Goal: Task Accomplishment & Management: Use online tool/utility

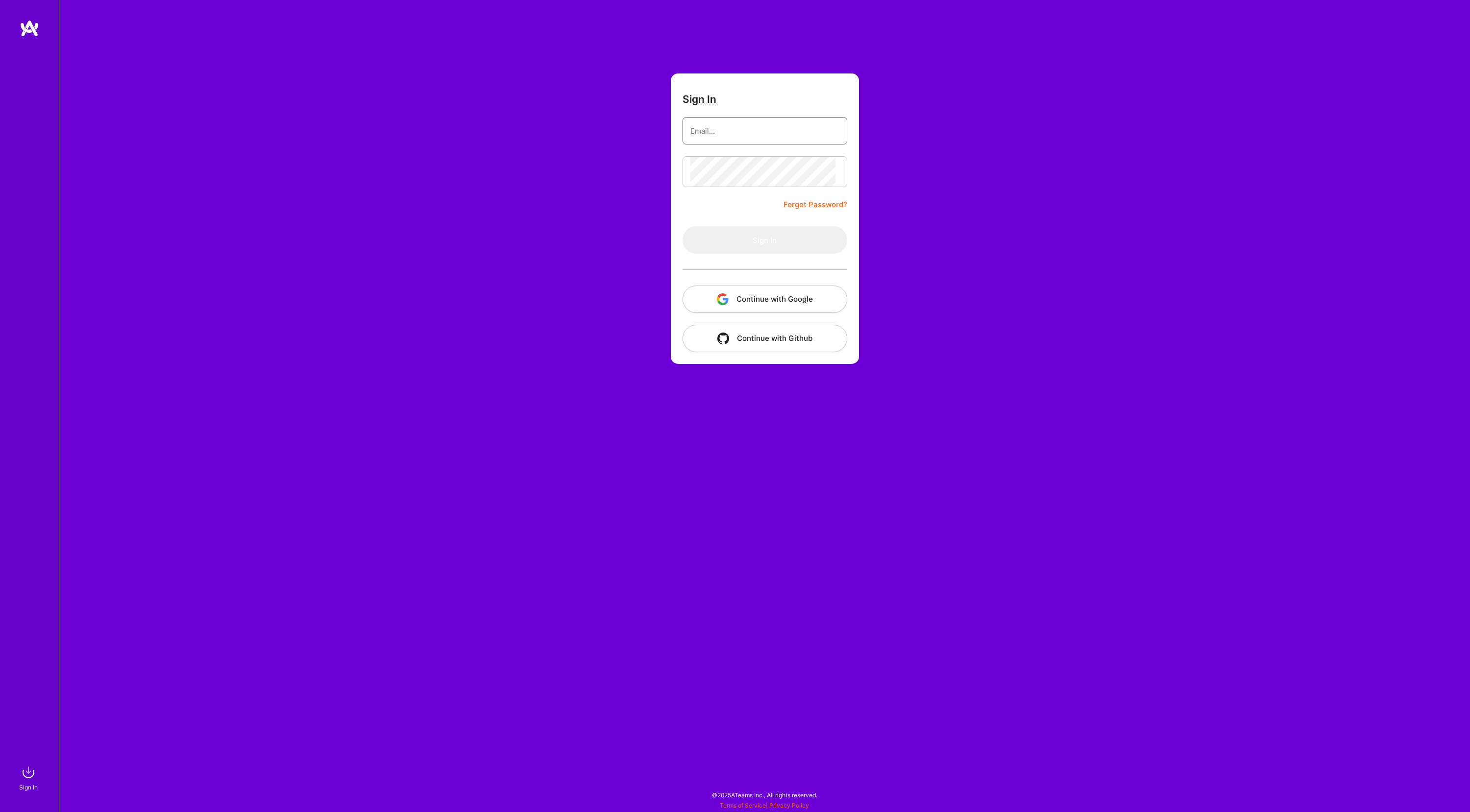
type input "[PERSON_NAME][EMAIL_ADDRESS][DOMAIN_NAME]"
click at [765, 254] on button "Sign In" at bounding box center [764, 239] width 165 height 27
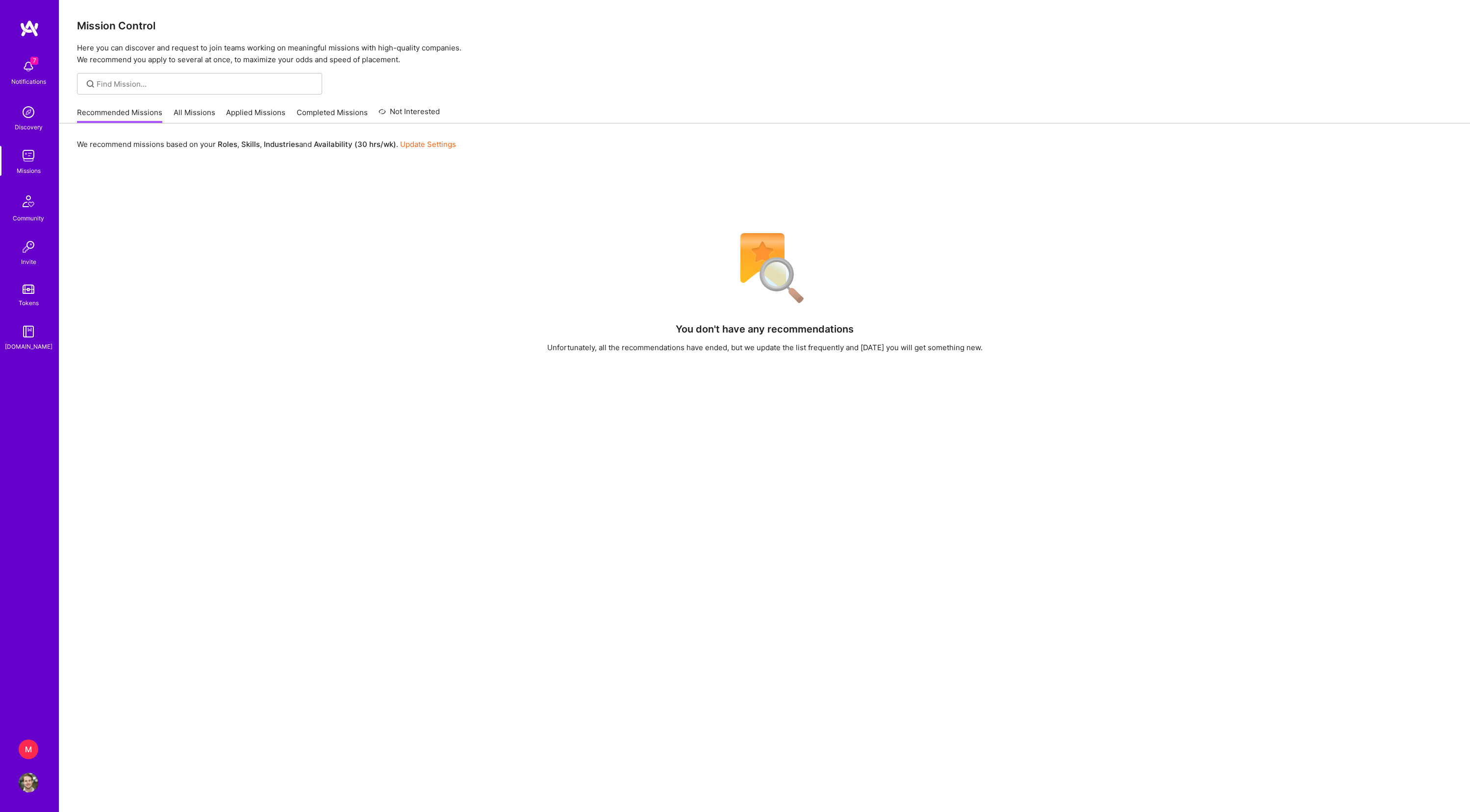
click at [34, 754] on div "M" at bounding box center [28, 750] width 20 height 20
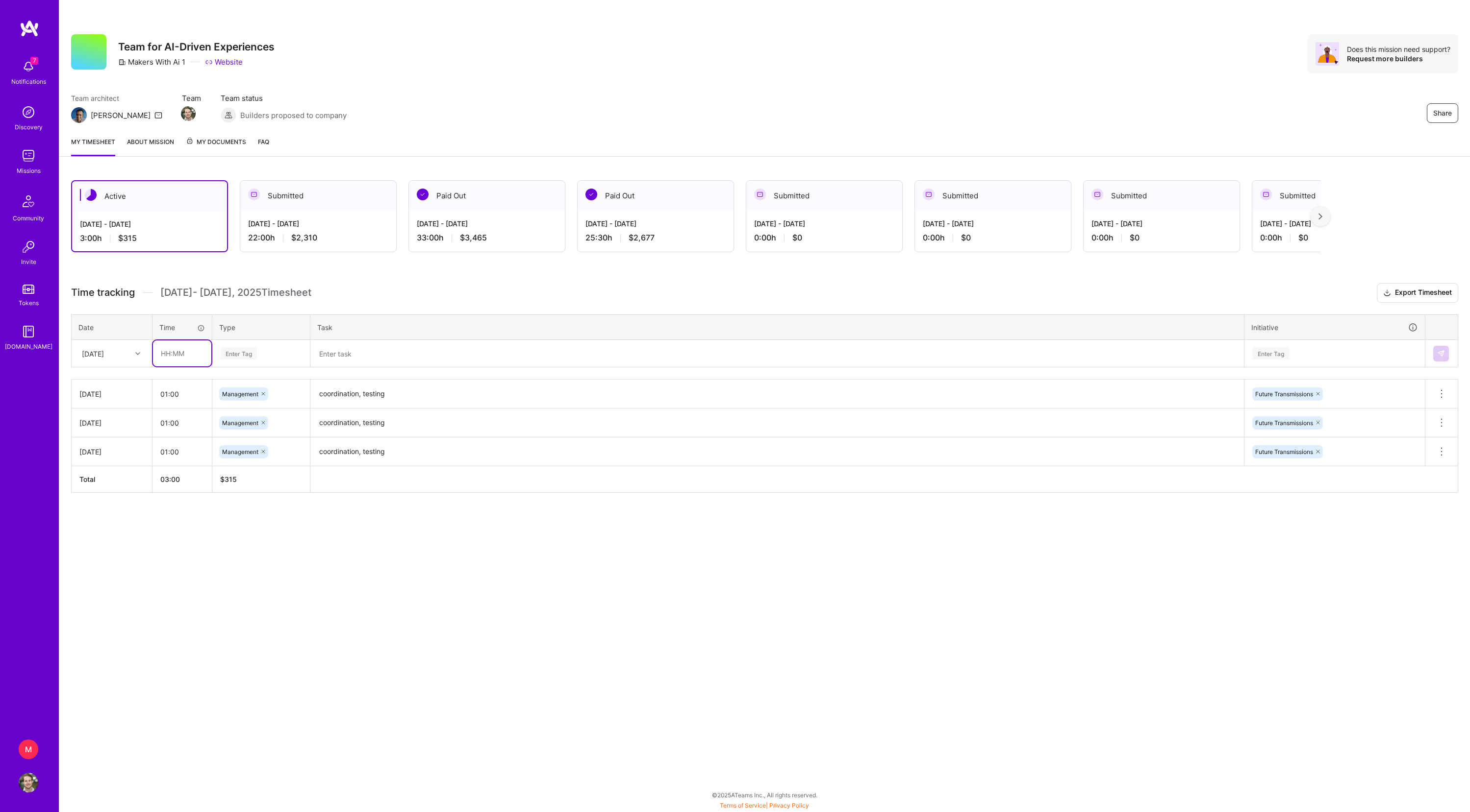
click at [163, 367] on input "text" at bounding box center [182, 354] width 59 height 26
type input "01:00"
click at [255, 361] on div "Enter Tag" at bounding box center [238, 353] width 36 height 15
click at [264, 508] on span "Management" at bounding box center [240, 501] width 46 height 13
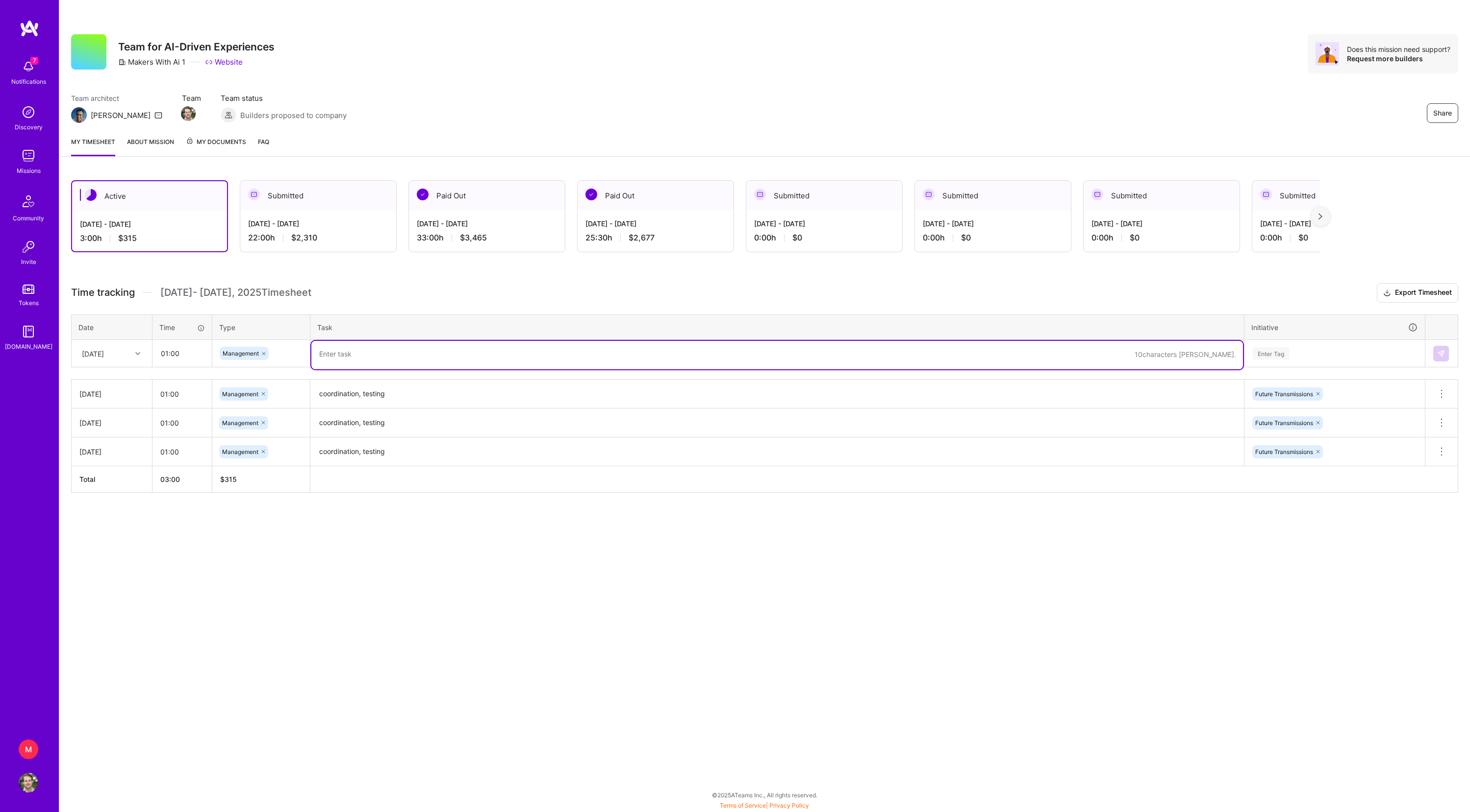
click at [379, 370] on textarea at bounding box center [777, 355] width 932 height 29
click at [362, 408] on textarea "coordination, testing" at bounding box center [777, 394] width 932 height 27
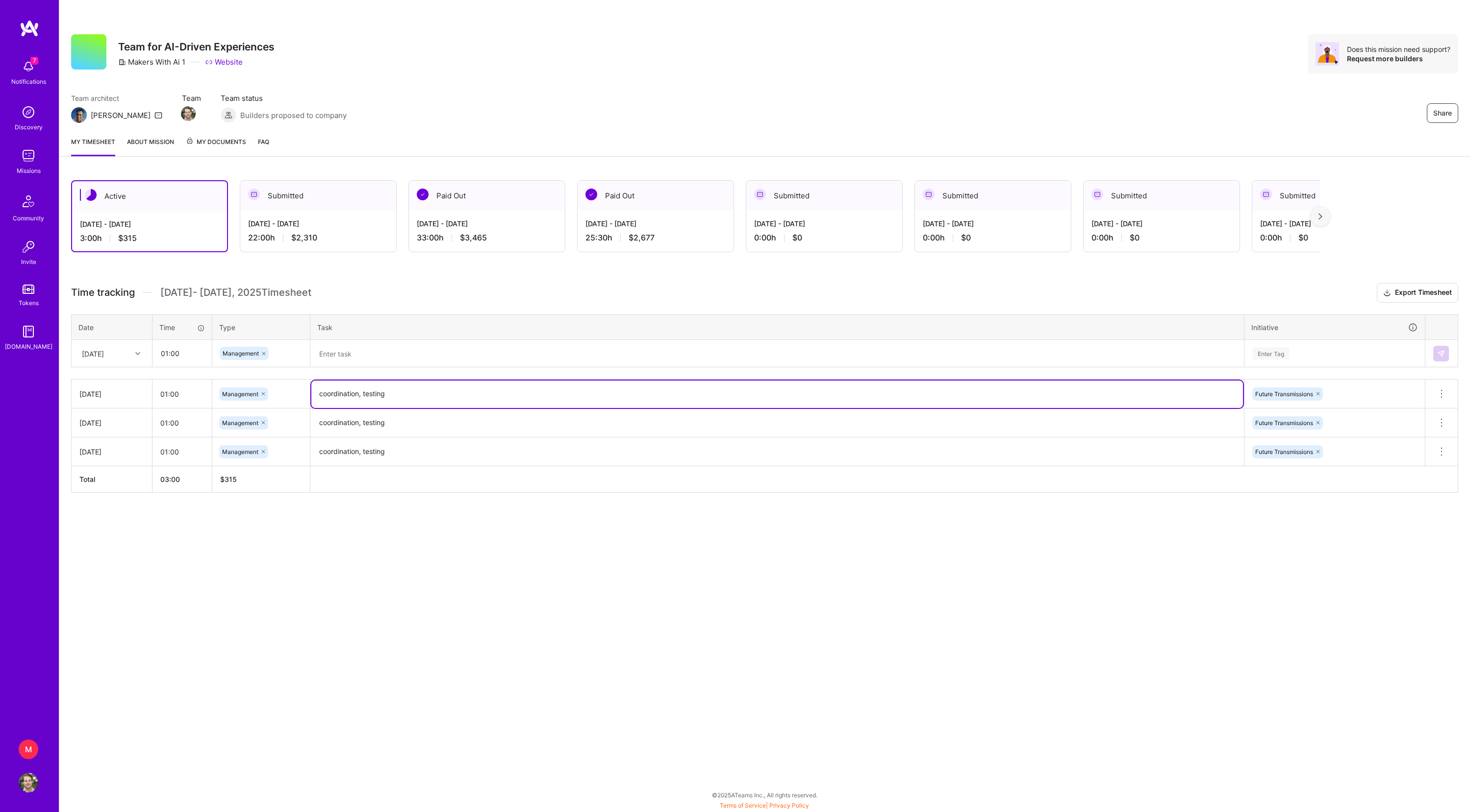
click at [361, 367] on textarea at bounding box center [777, 354] width 932 height 26
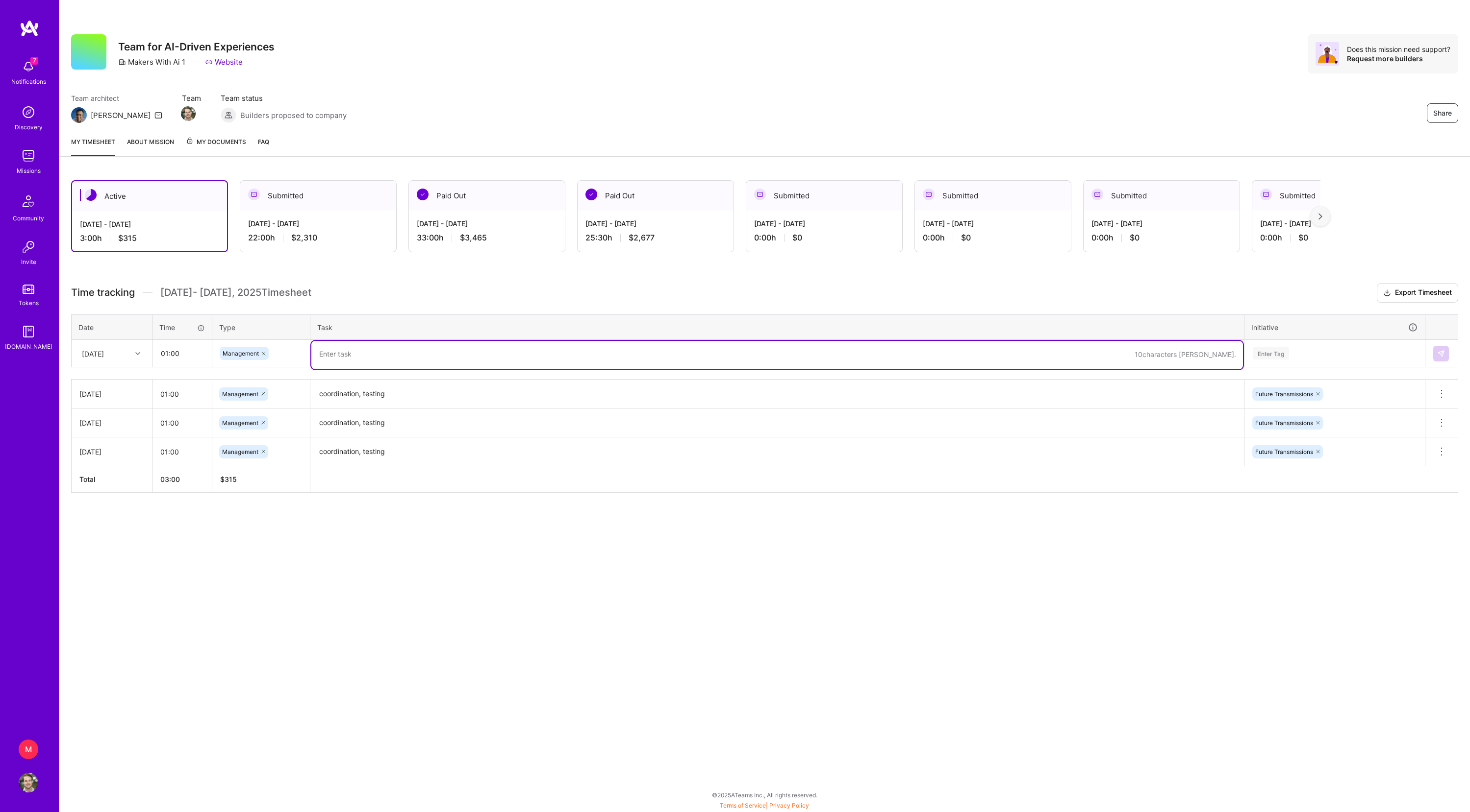
paste textarea "coordination, testing"
drag, startPoint x: 378, startPoint y: 370, endPoint x: 283, endPoint y: 377, distance: 95.3
click at [283, 368] on tr "[DATE] 01:00 Management coordination, testing Enter Tag" at bounding box center [765, 353] width 1386 height 27
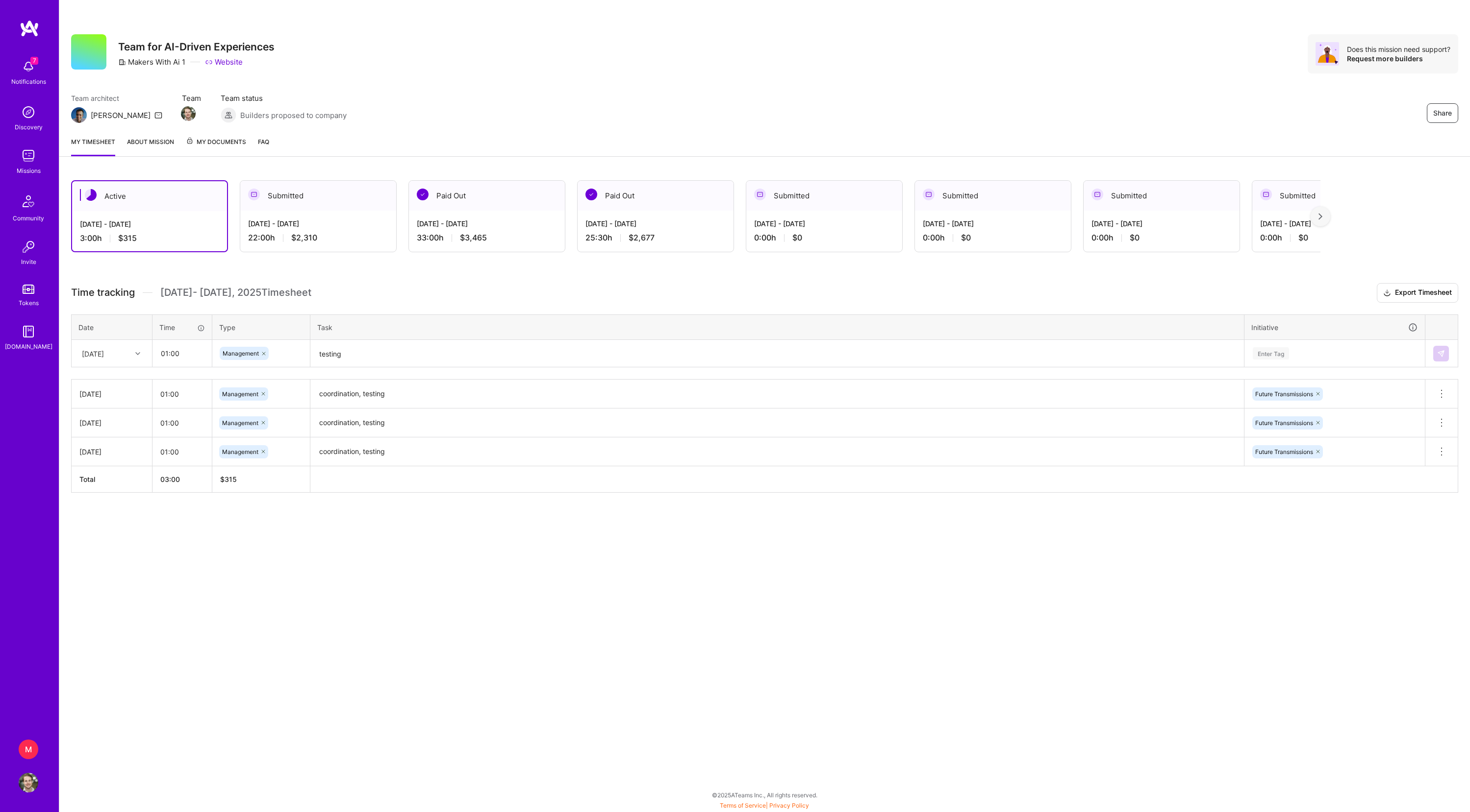
click at [1125, 324] on div "Time tracking [DATE] - [DATE] Timesheet Export Timesheet Date Time Type Task In…" at bounding box center [764, 387] width 1387 height 210
click at [1303, 360] on div "Enter Tag" at bounding box center [1334, 353] width 180 height 25
click at [1285, 435] on div "Future Transmissions" at bounding box center [1284, 429] width 58 height 10
click at [1443, 361] on button at bounding box center [1440, 353] width 16 height 16
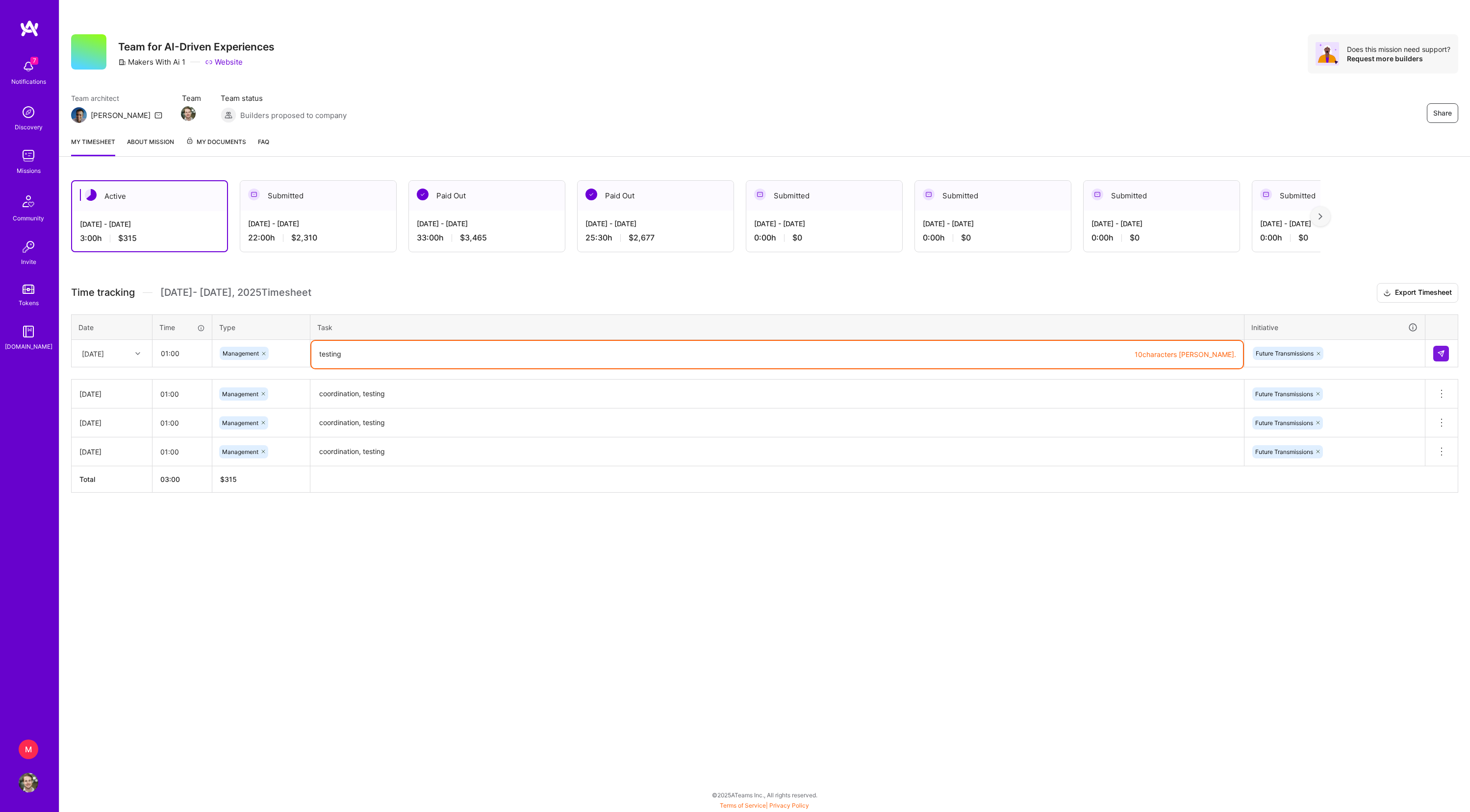
click at [355, 408] on textarea "coordination, testing" at bounding box center [777, 394] width 932 height 27
click at [352, 366] on textarea "testing" at bounding box center [777, 354] width 932 height 27
paste textarea "coordination,"
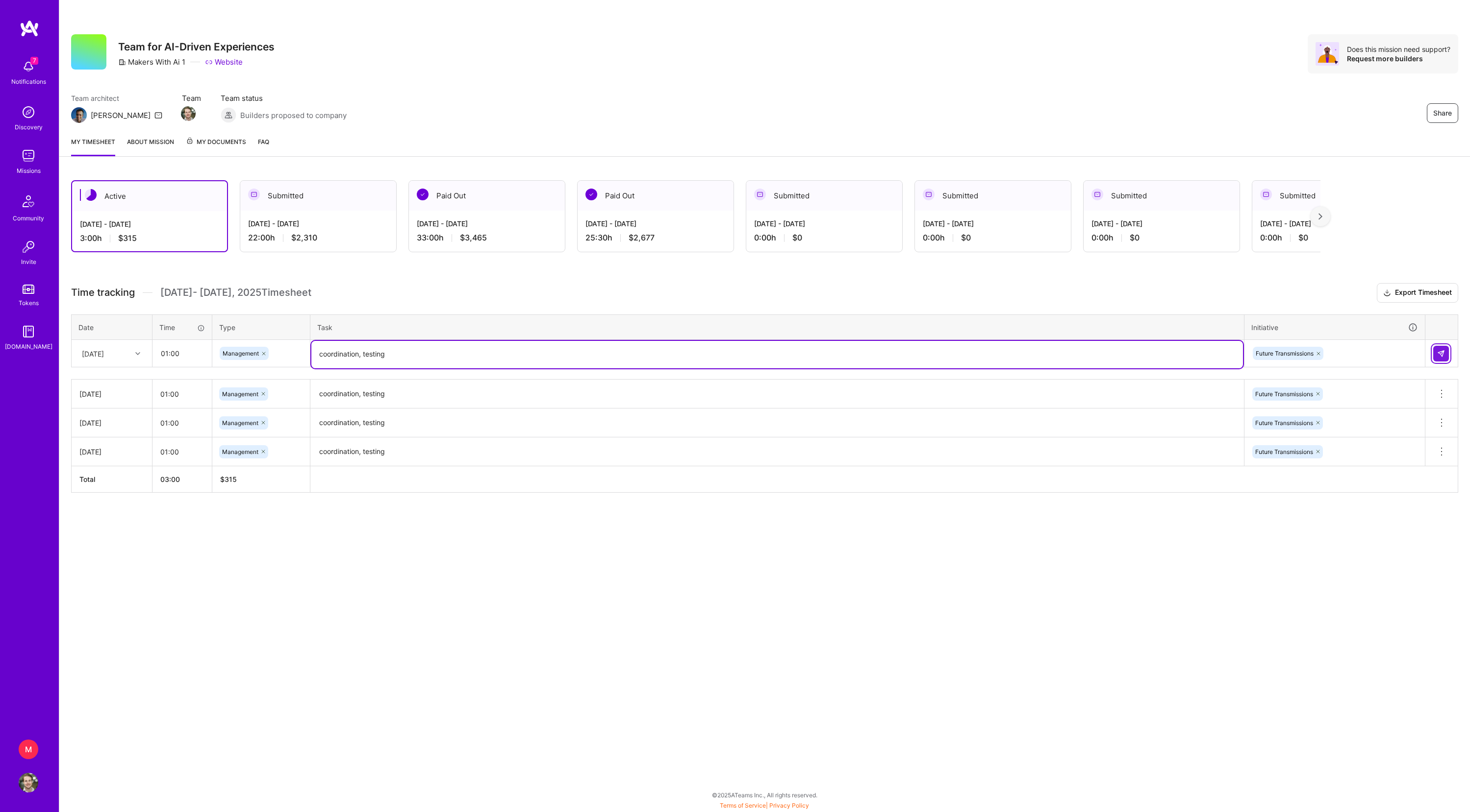
type textarea "coordination, testing"
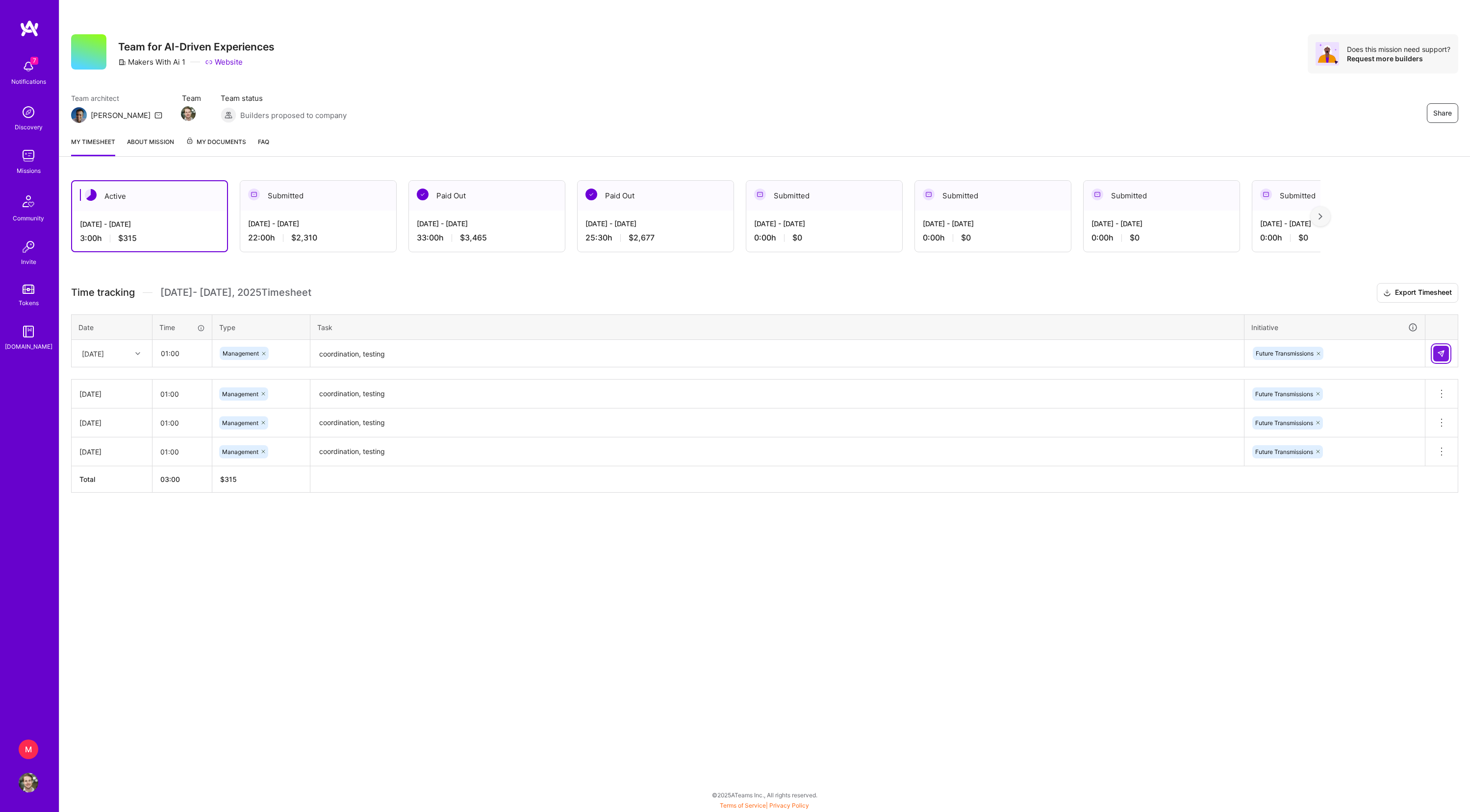
click at [1438, 358] on img at bounding box center [1440, 354] width 7 height 7
click at [566, 118] on div "Team architect [PERSON_NAME] Team Team status Builders proposed to company Share" at bounding box center [764, 108] width 1387 height 30
